Goal: Task Accomplishment & Management: Manage account settings

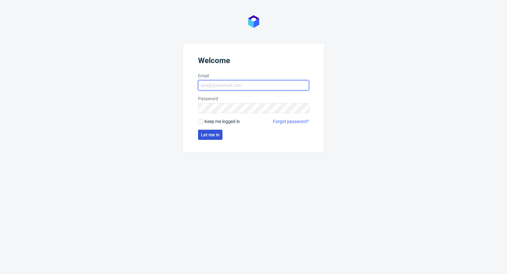
type input "antonina.plotek@packhelp.com"
click at [219, 134] on button "Let me in" at bounding box center [210, 135] width 24 height 10
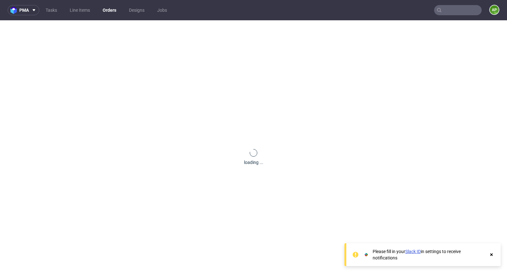
click at [450, 9] on input "text" at bounding box center [457, 10] width 47 height 10
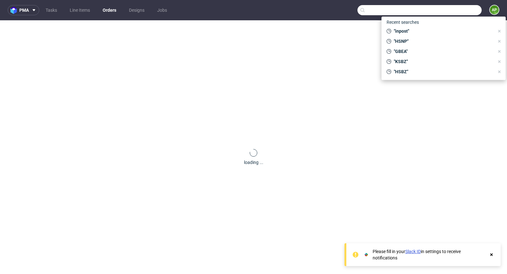
paste input "F348567E2B"
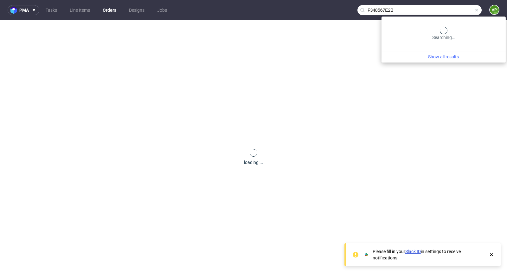
type input "F348567E2B"
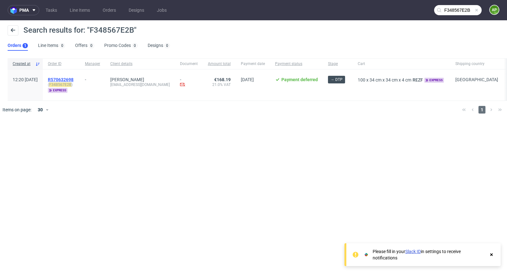
click at [73, 79] on span "R570632698" at bounding box center [61, 79] width 26 height 5
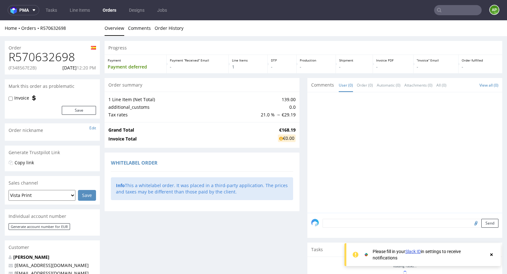
scroll to position [138, 0]
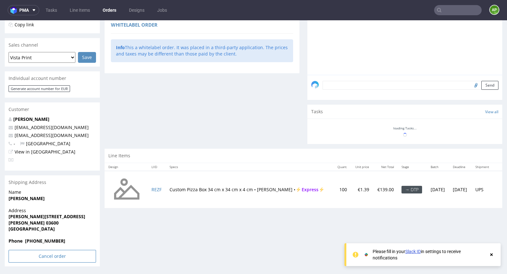
click at [51, 253] on input "Cancel order" at bounding box center [52, 256] width 87 height 13
click at [64, 254] on input "Cancel order" at bounding box center [52, 256] width 87 height 13
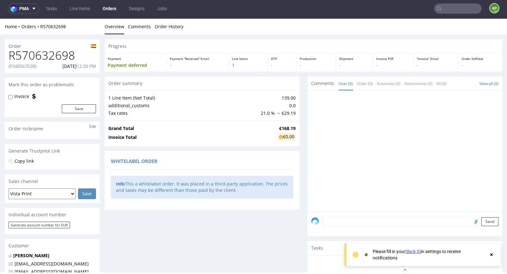
scroll to position [146, 0]
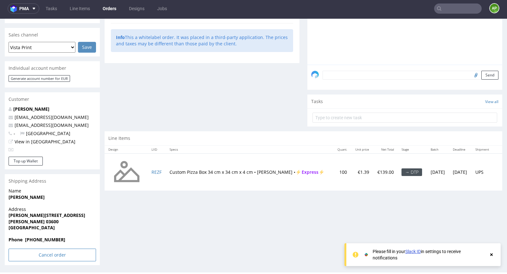
click at [46, 256] on input "Cancel order" at bounding box center [52, 254] width 87 height 13
click at [44, 237] on link "Yes" at bounding box center [43, 237] width 18 height 9
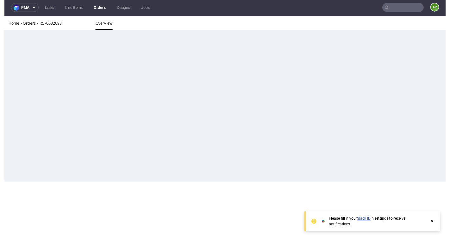
scroll to position [0, 0]
